Goal: Transaction & Acquisition: Purchase product/service

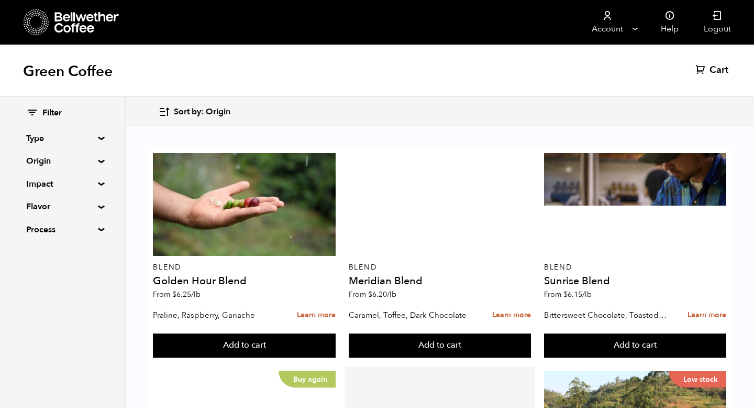
scroll to position [210, 0]
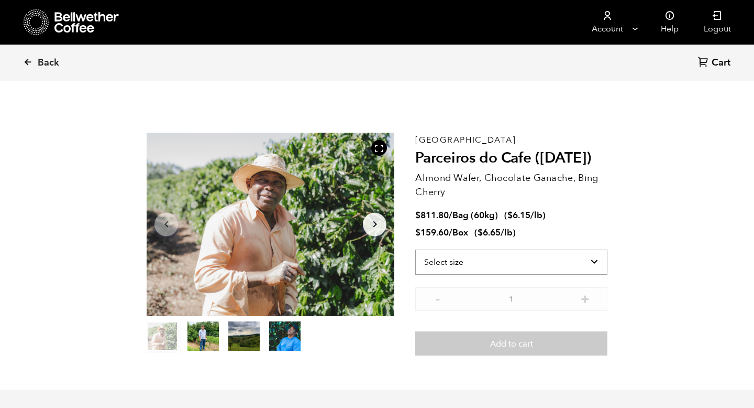
click at [486, 261] on select "Select size Bag (60kg) (132 lbs) Box (24 lbs)" at bounding box center [511, 261] width 192 height 25
select select "bag-3"
click at [415, 249] on select "Select size Bag (60kg) (132 lbs) Box (24 lbs)" at bounding box center [511, 261] width 192 height 25
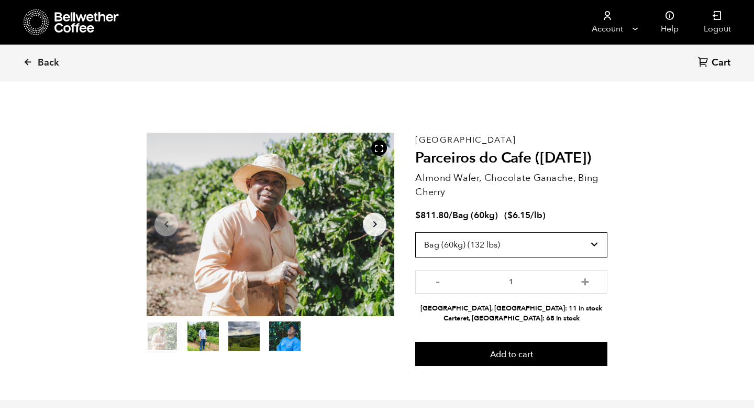
scroll to position [456, 449]
click at [42, 60] on span "Back" at bounding box center [48, 63] width 21 height 13
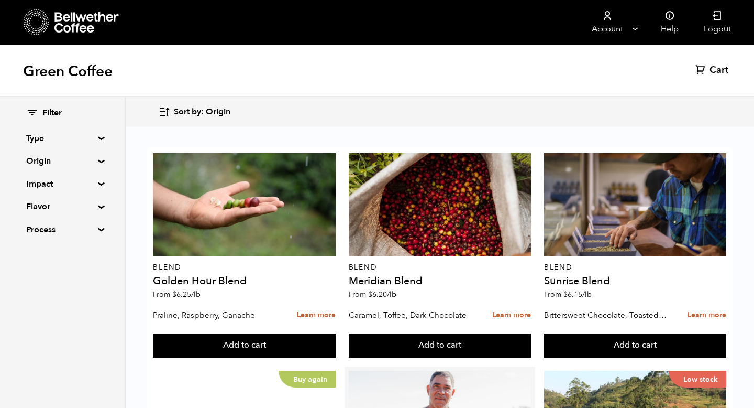
scroll to position [214, 0]
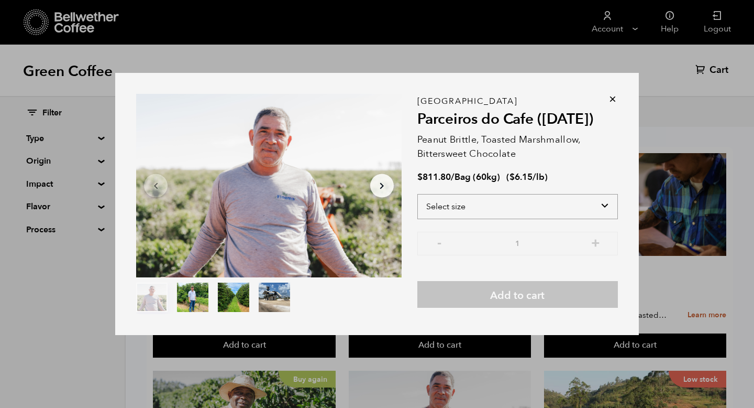
click at [603, 205] on select "Select size Bag (60kg) (132 lbs)" at bounding box center [518, 206] width 201 height 25
select select "bag-3"
click at [418, 194] on select "Select size Bag (60kg) (132 lbs)" at bounding box center [518, 206] width 201 height 25
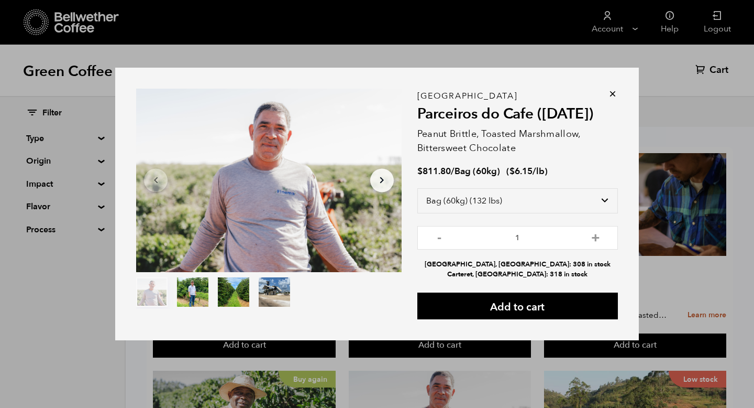
click at [611, 94] on icon at bounding box center [613, 94] width 10 height 10
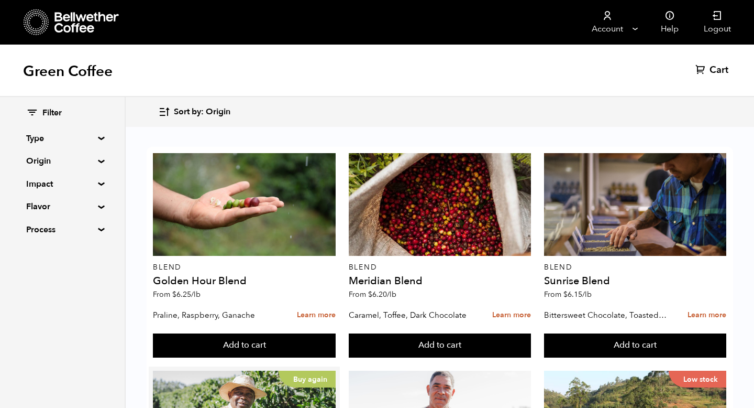
scroll to position [255, 0]
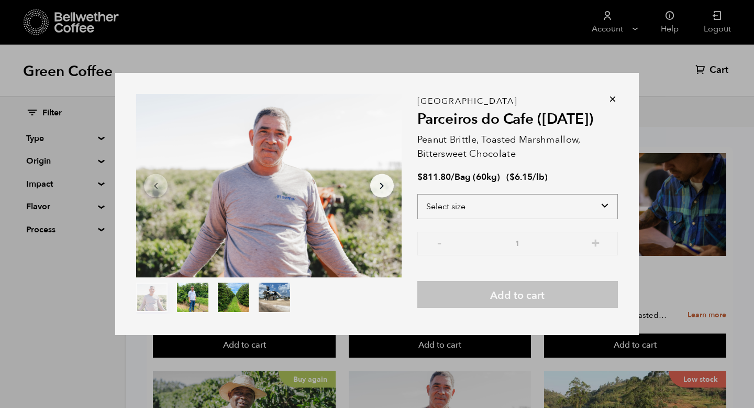
click at [607, 212] on select "Select size Bag (60kg) (132 lbs)" at bounding box center [518, 206] width 201 height 25
select select "bag-3"
click at [418, 194] on select "Select size Bag (60kg) (132 lbs)" at bounding box center [518, 206] width 201 height 25
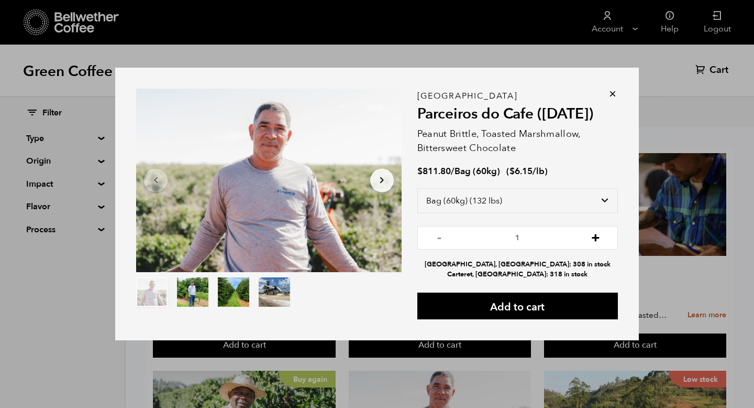
click at [601, 235] on button "+" at bounding box center [595, 236] width 13 height 10
type input "3"
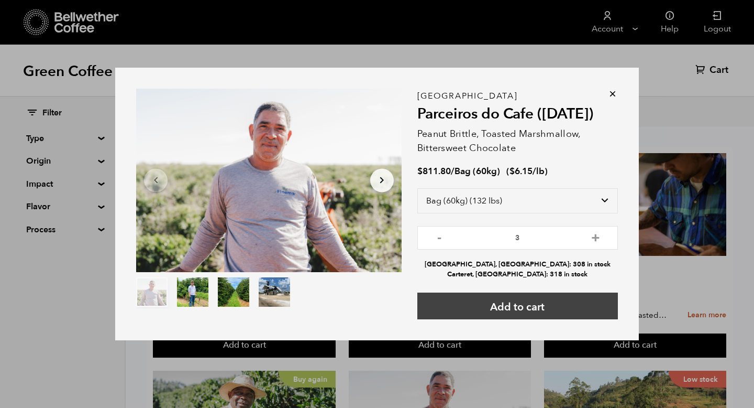
click at [512, 305] on button "Add to cart" at bounding box center [518, 305] width 201 height 27
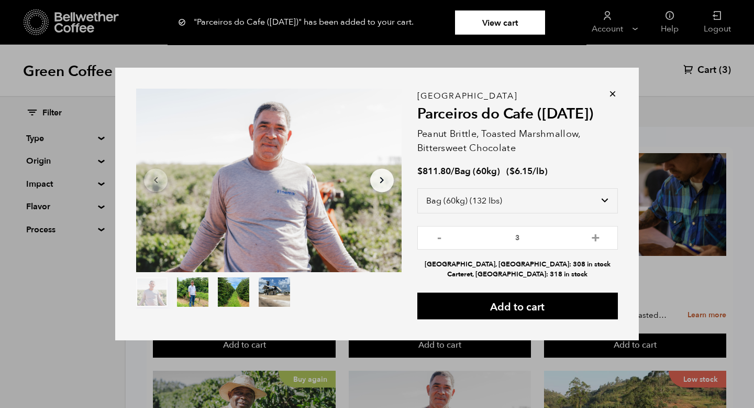
click at [506, 23] on link "View cart" at bounding box center [500, 22] width 90 height 24
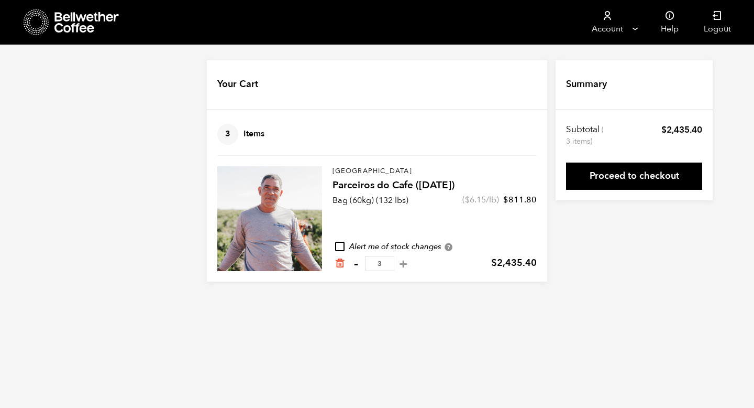
click at [356, 267] on button "-" at bounding box center [355, 263] width 13 height 10
type input "2"
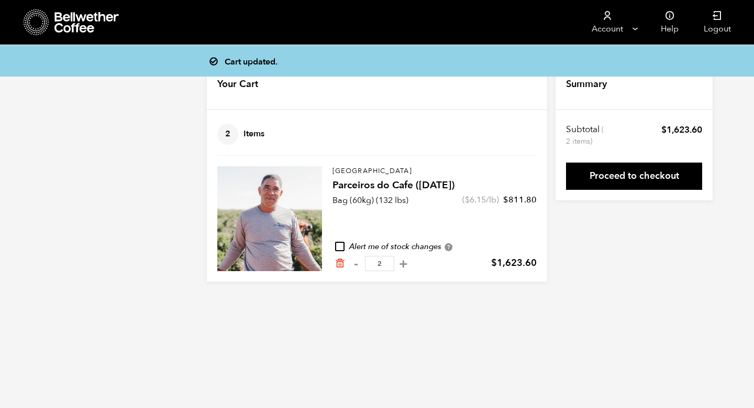
click at [381, 263] on input "2" at bounding box center [379, 263] width 29 height 15
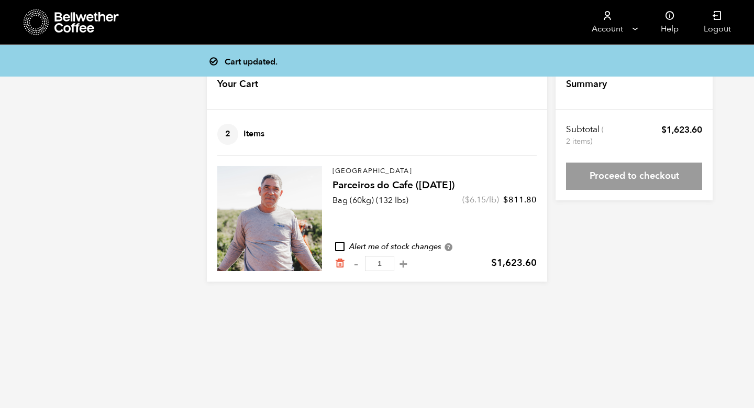
type input "1"
click at [442, 297] on html "Store 3 Account Manage" at bounding box center [377, 148] width 754 height 297
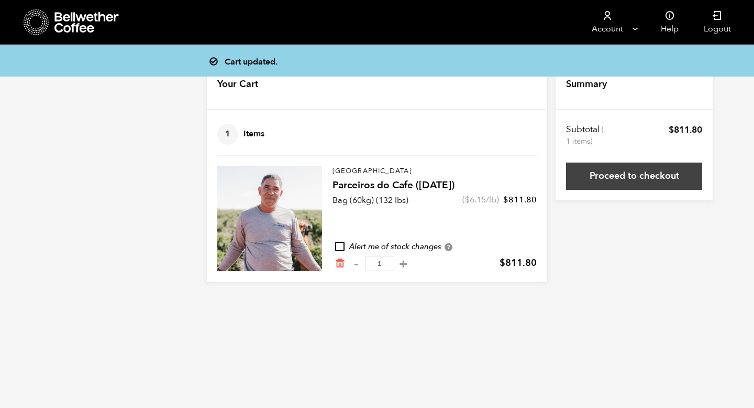
click at [650, 178] on link "Proceed to checkout" at bounding box center [634, 175] width 136 height 27
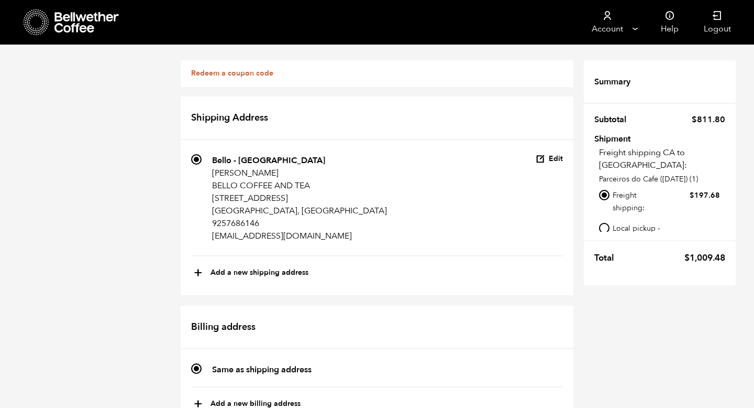
click at [605, 223] on input "Local pickup - [GEOGRAPHIC_DATA], [GEOGRAPHIC_DATA]" at bounding box center [604, 228] width 10 height 10
radio input "true"
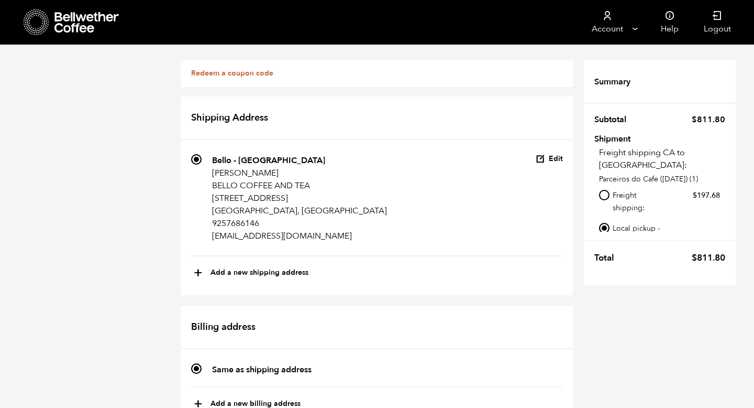
scroll to position [466, 0]
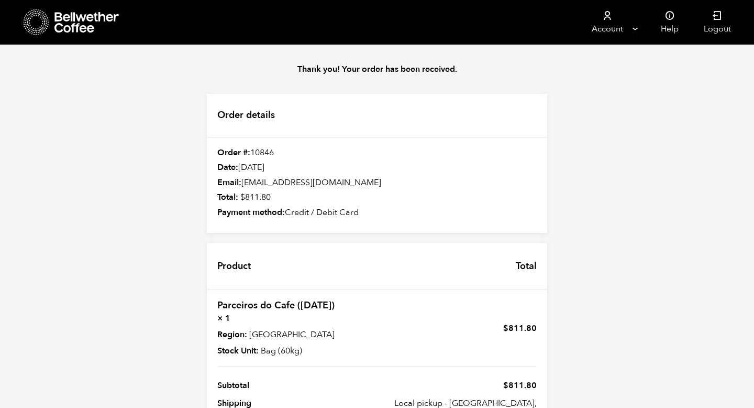
click at [75, 22] on icon at bounding box center [86, 22] width 65 height 21
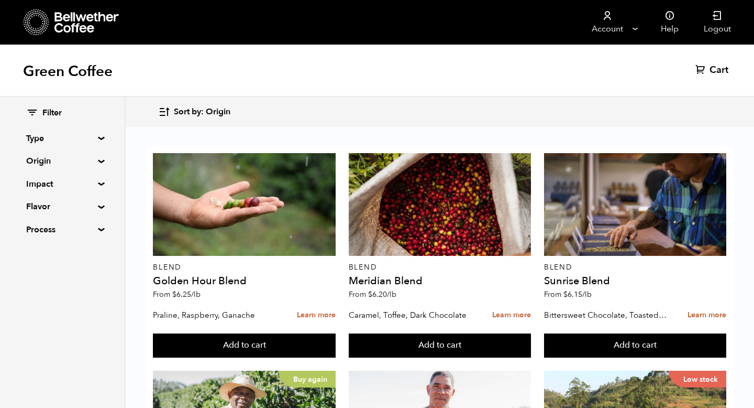
scroll to position [434, 0]
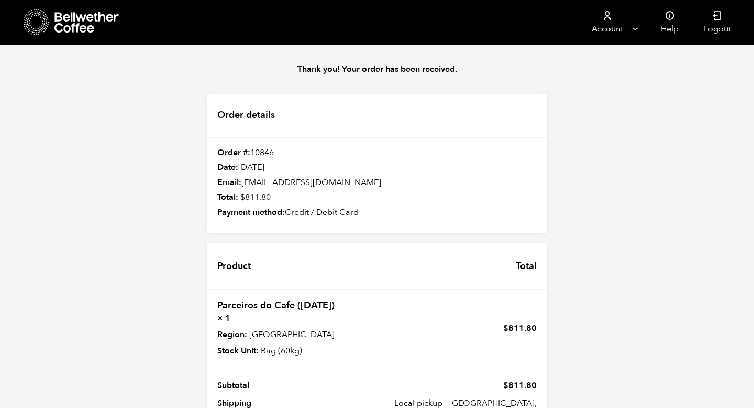
scroll to position [39, 0]
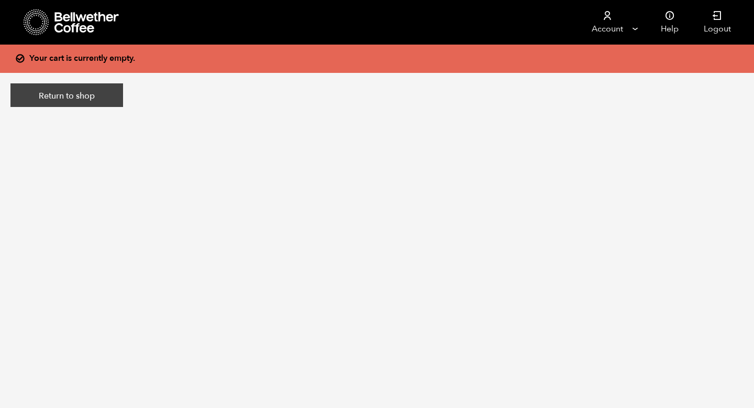
click at [62, 95] on link "Return to shop" at bounding box center [66, 95] width 113 height 24
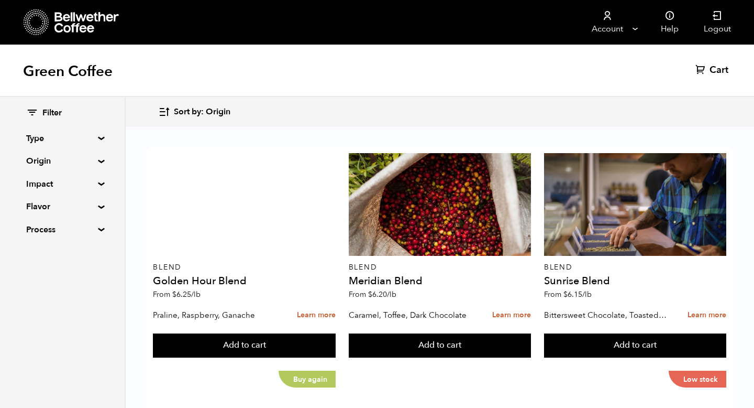
scroll to position [558, 0]
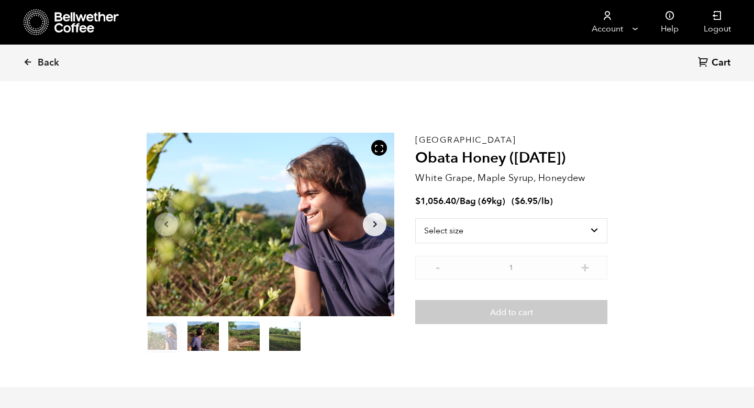
click at [375, 221] on icon "Arrow Right" at bounding box center [375, 224] width 13 height 13
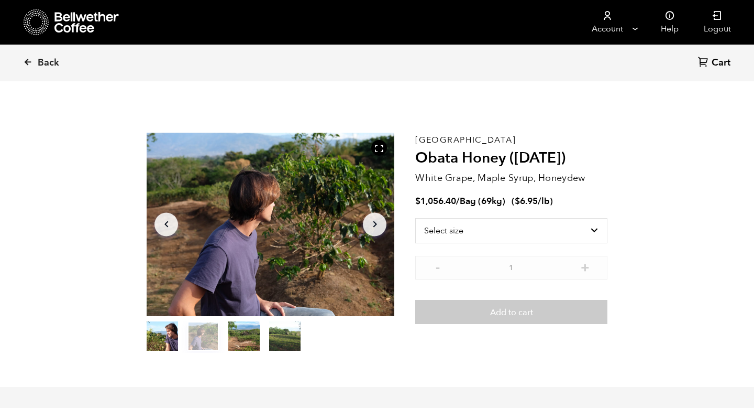
click at [375, 221] on icon "Arrow Right" at bounding box center [375, 224] width 13 height 13
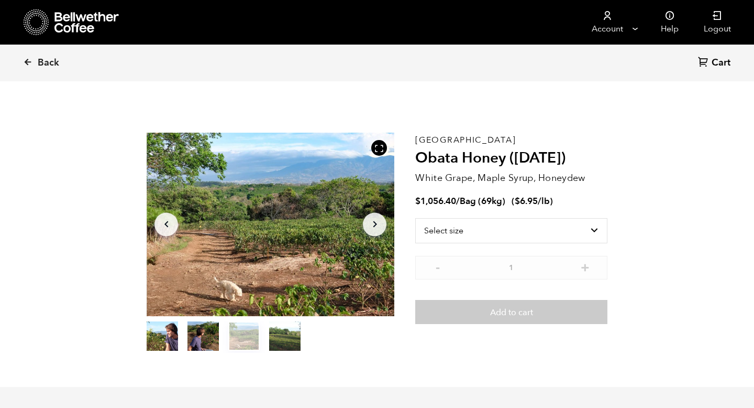
click at [375, 221] on icon "Arrow Right" at bounding box center [375, 224] width 13 height 13
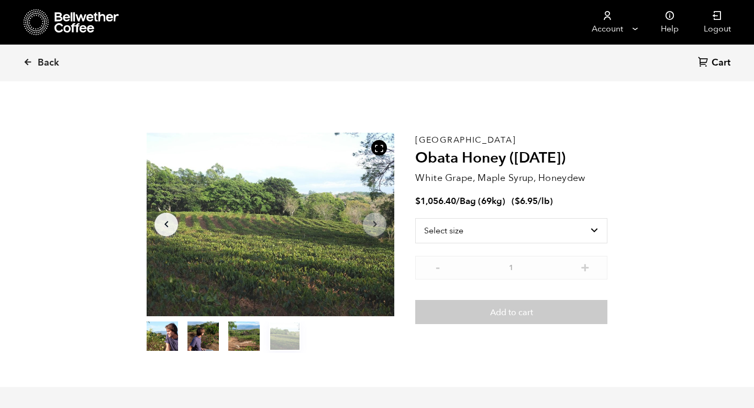
click at [375, 221] on icon "Arrow Right" at bounding box center [375, 224] width 13 height 13
